Goal: Entertainment & Leisure: Consume media (video, audio)

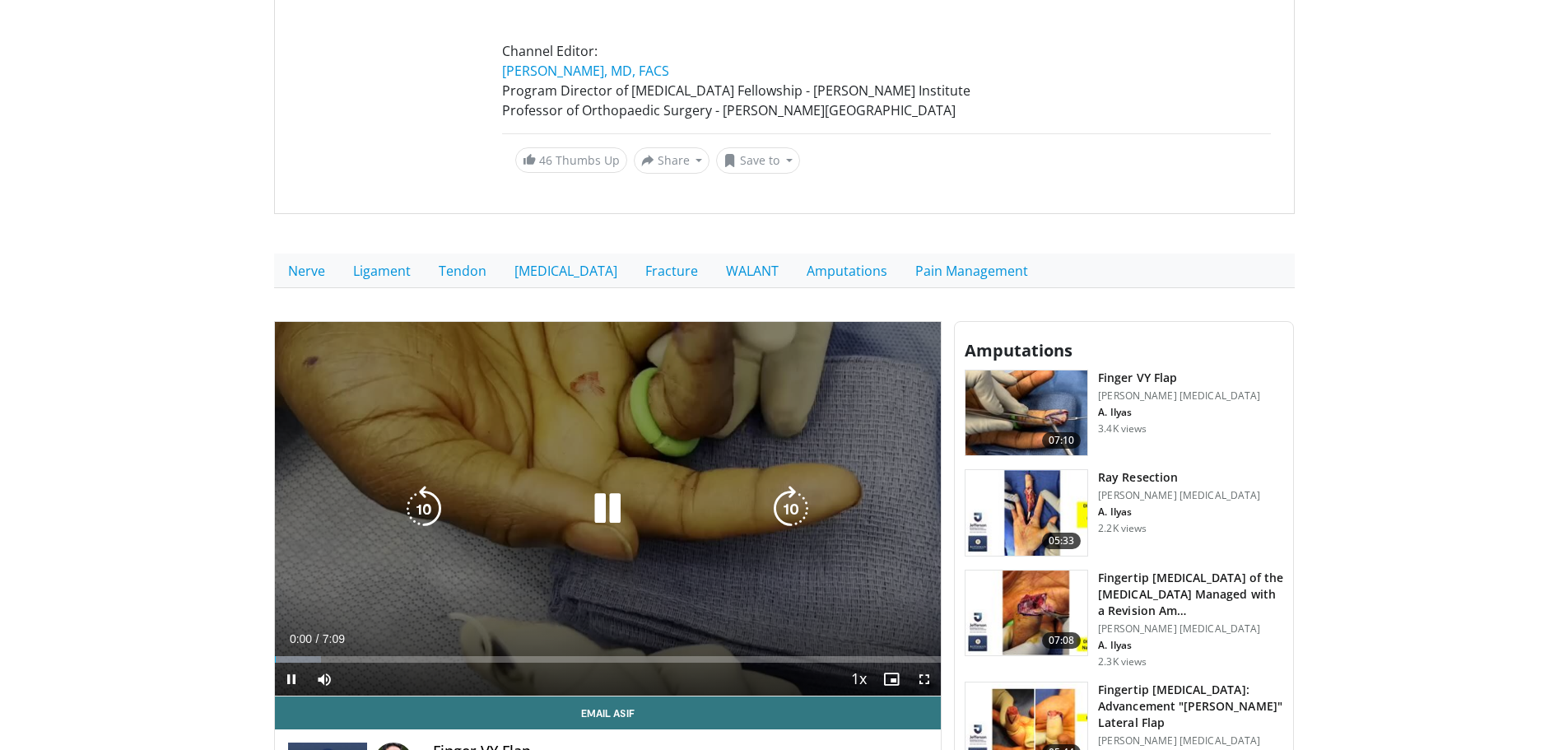
scroll to position [329, 0]
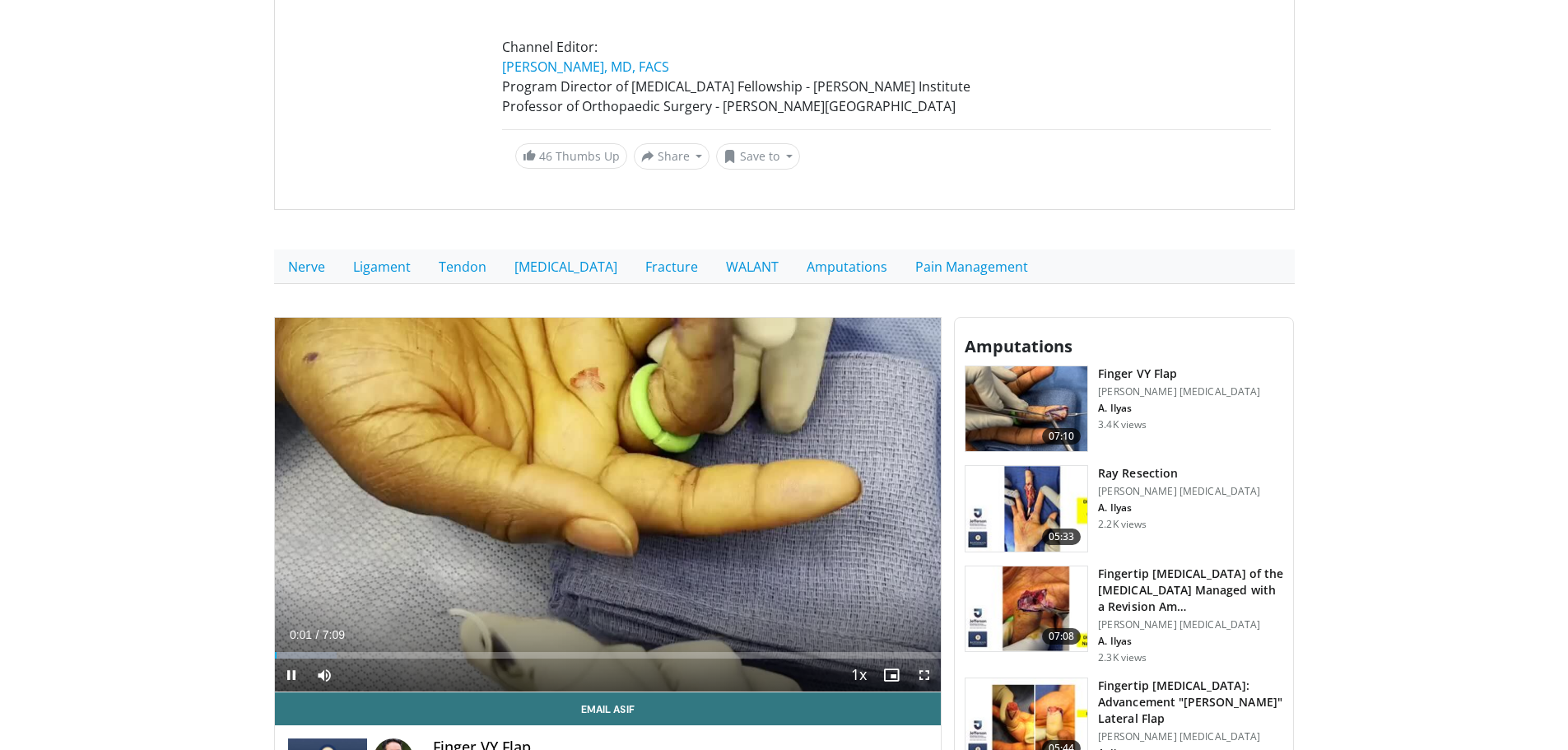
click at [931, 677] on span "Video Player" at bounding box center [924, 675] width 33 height 33
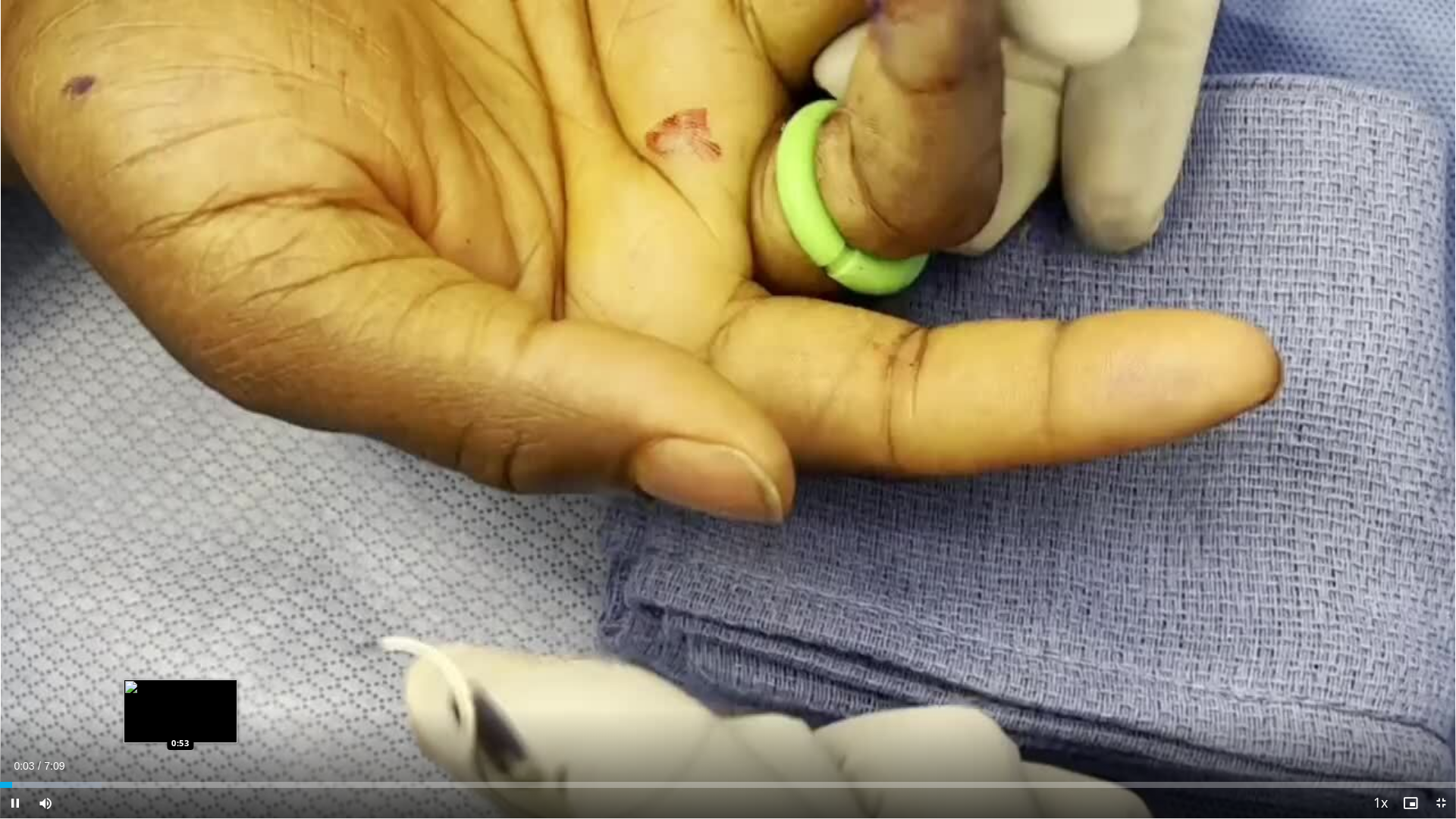
click at [182, 690] on div "Loaded : 6.99% 0:03 0:53" at bounding box center [728, 785] width 1456 height 6
click at [216, 690] on div "Progress Bar" at bounding box center [254, 785] width 170 height 6
click at [161, 690] on div "Loaded : 30.24% 0:47 0:47" at bounding box center [728, 781] width 1456 height 14
